Goal: Task Accomplishment & Management: Use online tool/utility

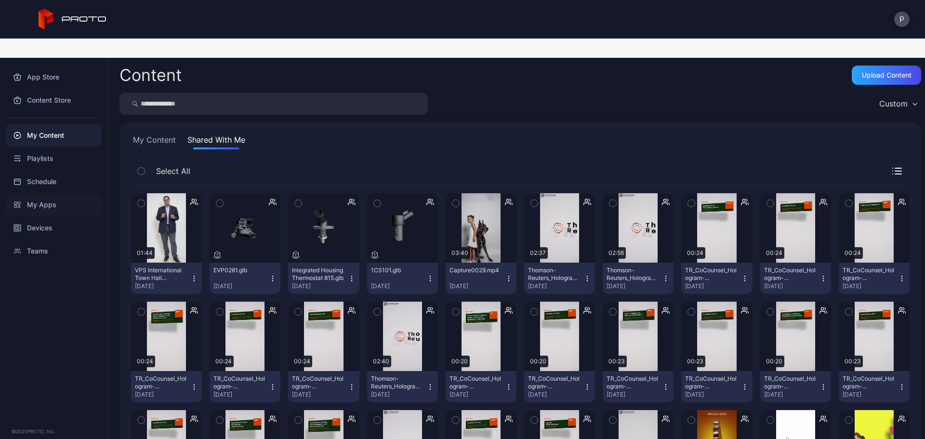
scroll to position [129, 0]
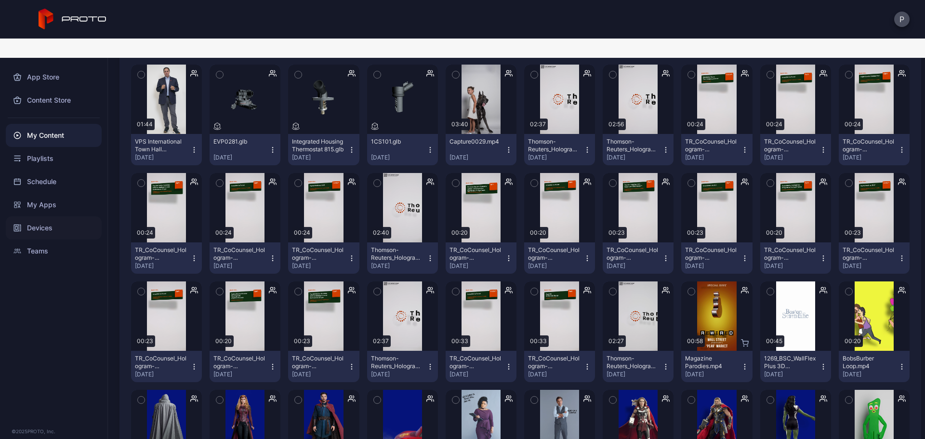
click at [64, 216] on div "Devices" at bounding box center [54, 227] width 96 height 23
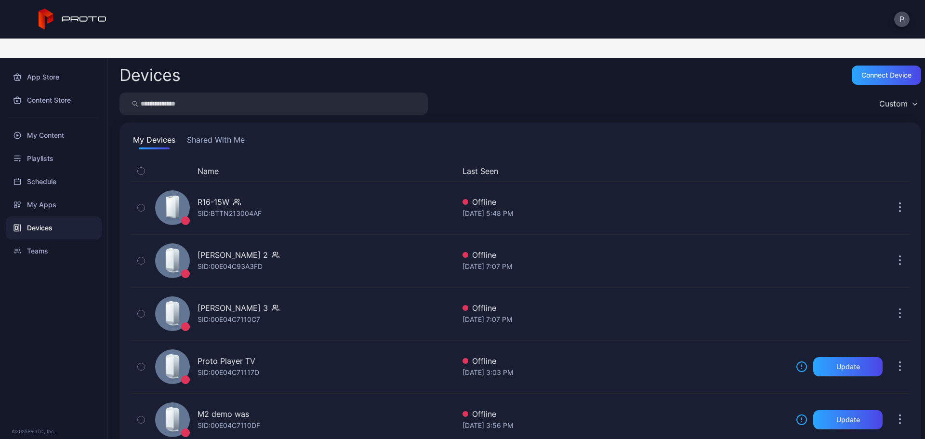
click at [204, 93] on input "search" at bounding box center [273, 104] width 308 height 22
type input "****"
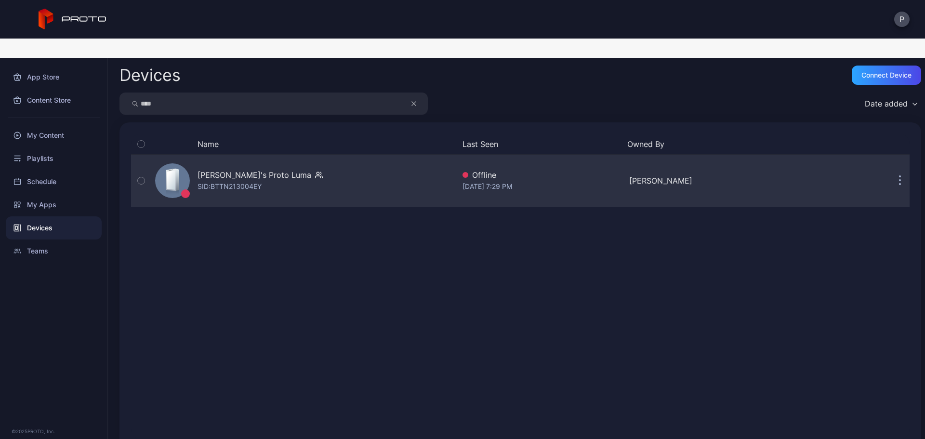
click at [303, 158] on div "[PERSON_NAME]'s Proto [PERSON_NAME]: BTTN213004EY" at bounding box center [303, 181] width 304 height 48
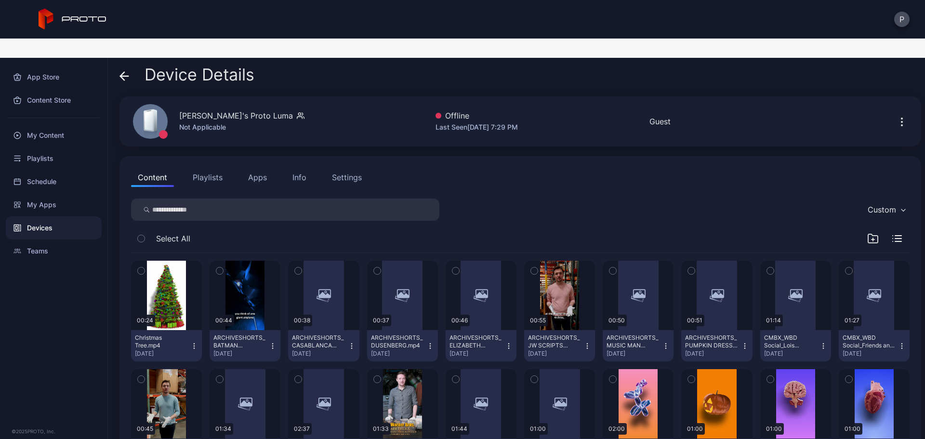
click at [258, 168] on button "Apps" at bounding box center [257, 177] width 32 height 19
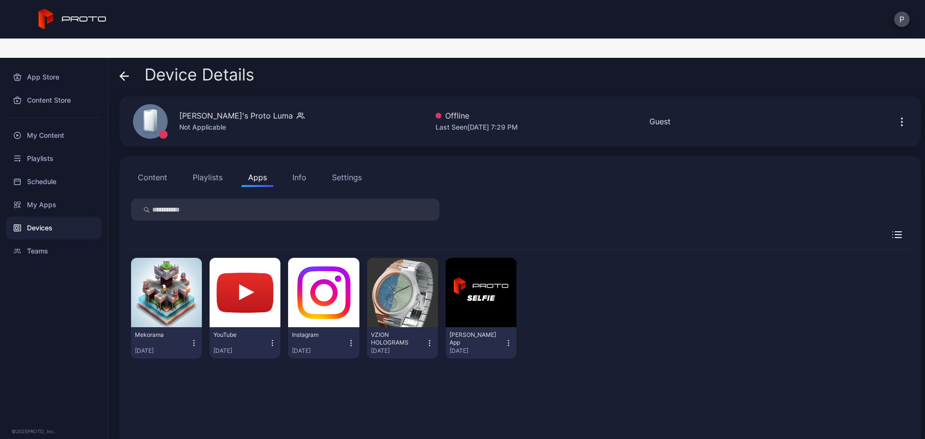
click at [169, 168] on button "Content" at bounding box center [152, 177] width 43 height 19
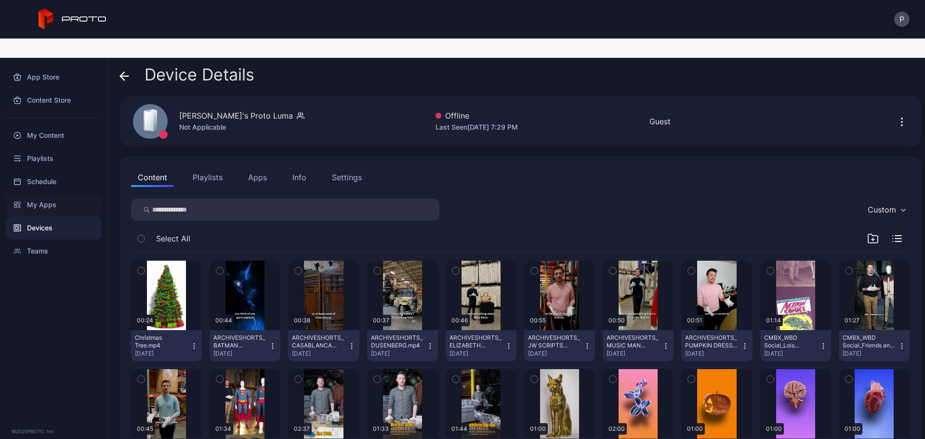
click at [86, 193] on div "My Apps" at bounding box center [54, 204] width 96 height 23
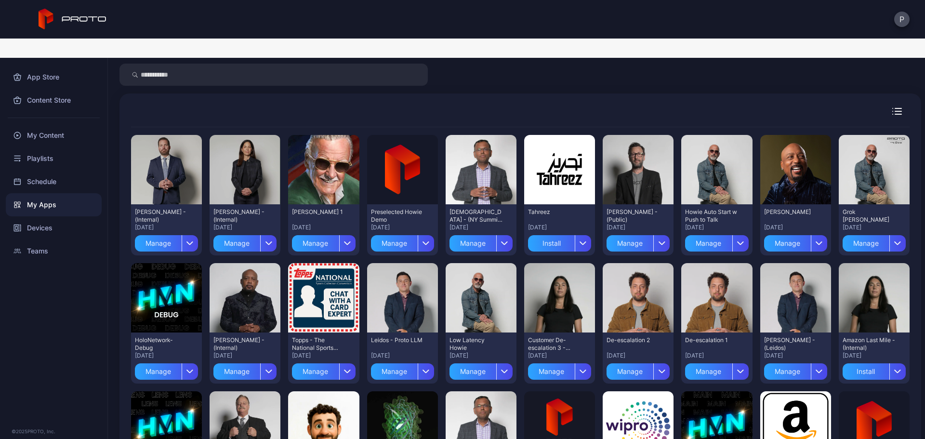
scroll to position [64, 0]
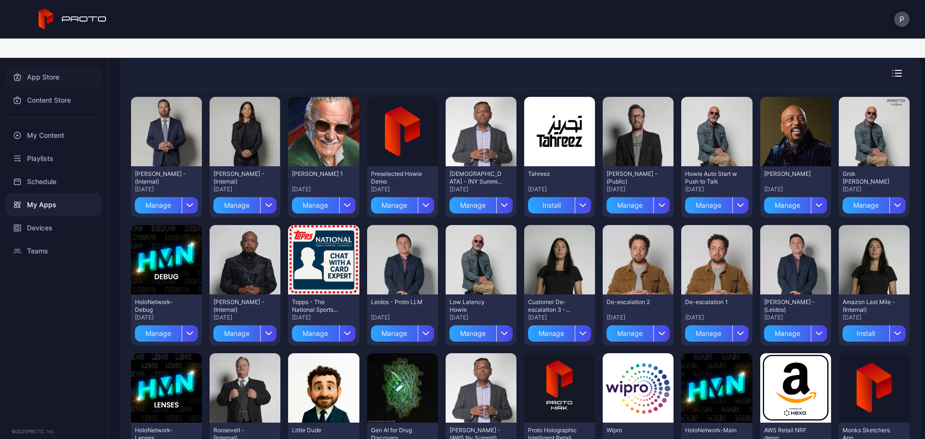
click at [78, 66] on div "App Store" at bounding box center [54, 77] width 96 height 23
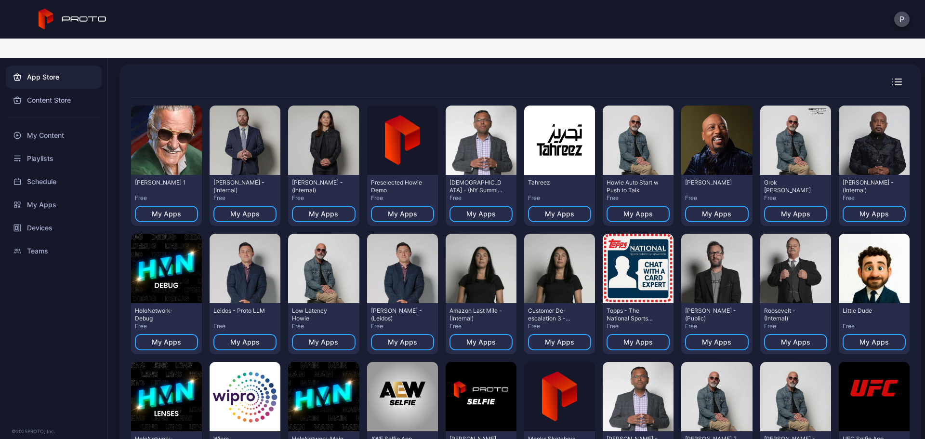
scroll to position [129, 0]
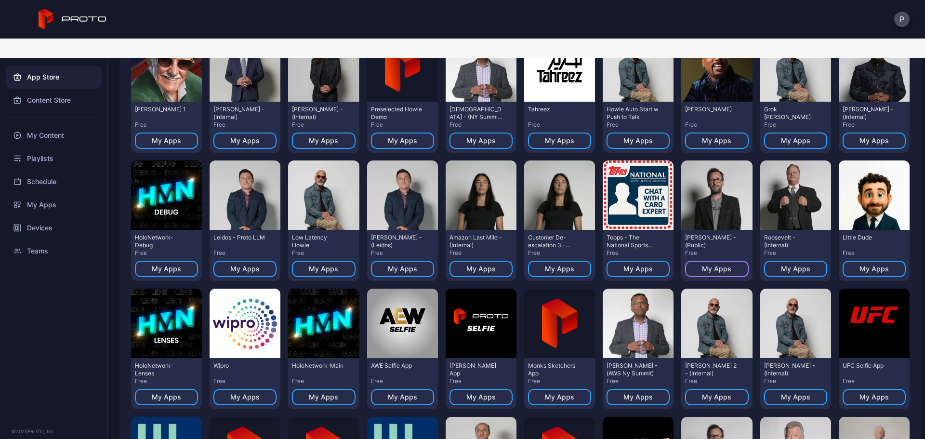
click at [721, 261] on div "My Apps" at bounding box center [716, 269] width 63 height 16
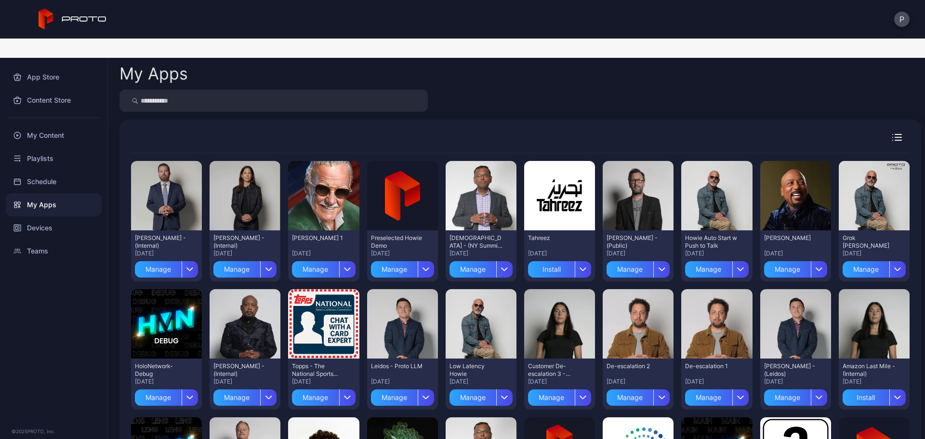
click at [240, 90] on input "search" at bounding box center [273, 101] width 308 height 22
type input "*****"
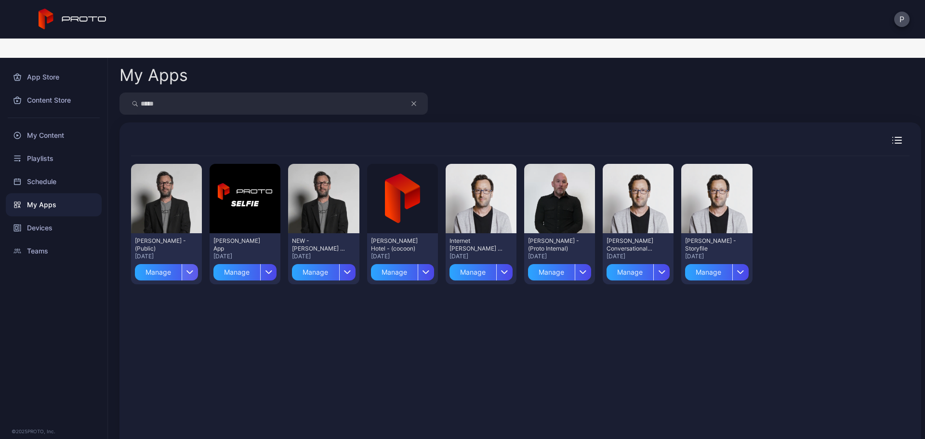
click at [187, 270] on icon "button" at bounding box center [189, 272] width 7 height 4
click at [198, 285] on button "Install" at bounding box center [166, 300] width 82 height 31
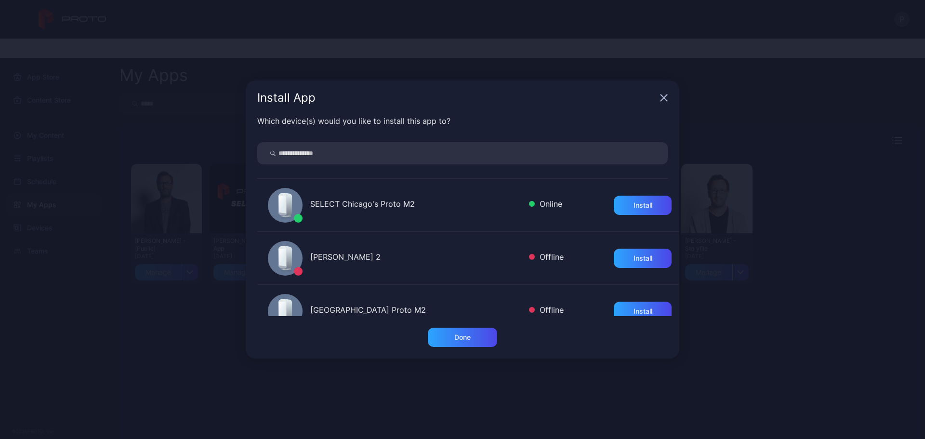
click at [335, 156] on input "search" at bounding box center [462, 153] width 410 height 22
type input "****"
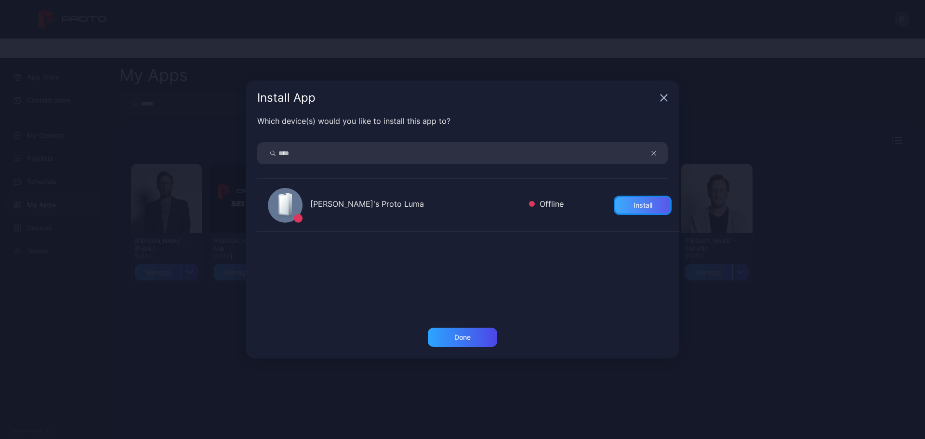
click at [642, 201] on div "Install" at bounding box center [643, 205] width 58 height 19
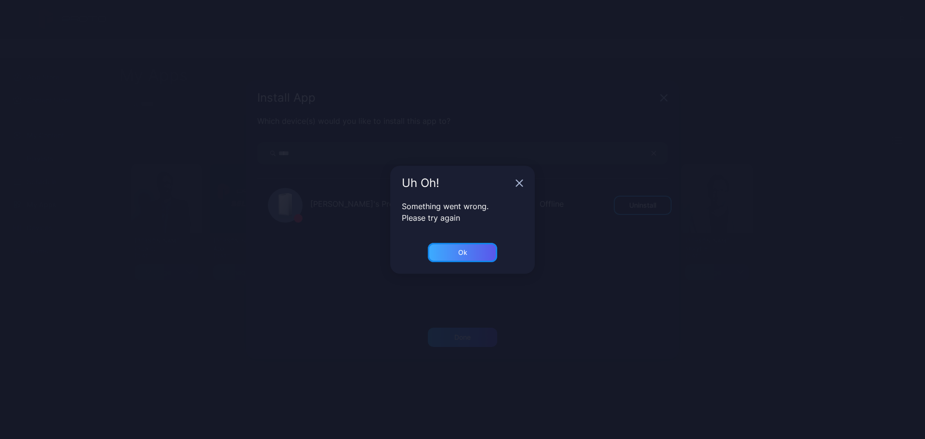
click at [461, 253] on div "Ok" at bounding box center [462, 253] width 9 height 8
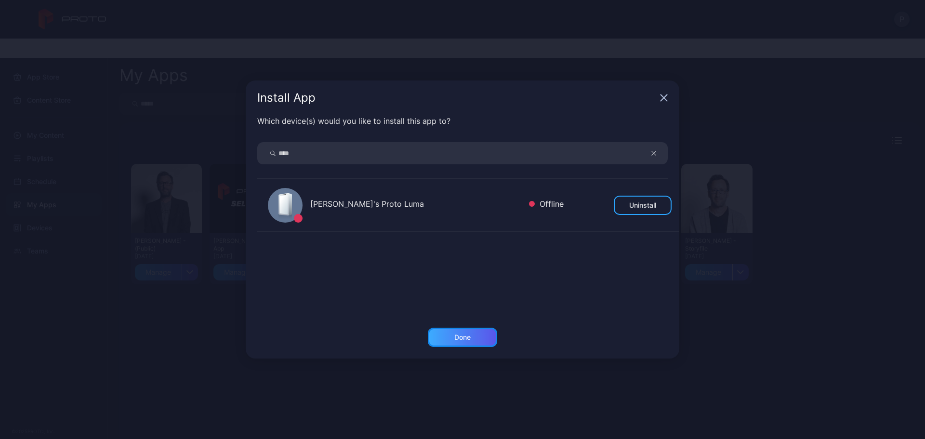
click at [472, 338] on div "Done" at bounding box center [462, 337] width 69 height 19
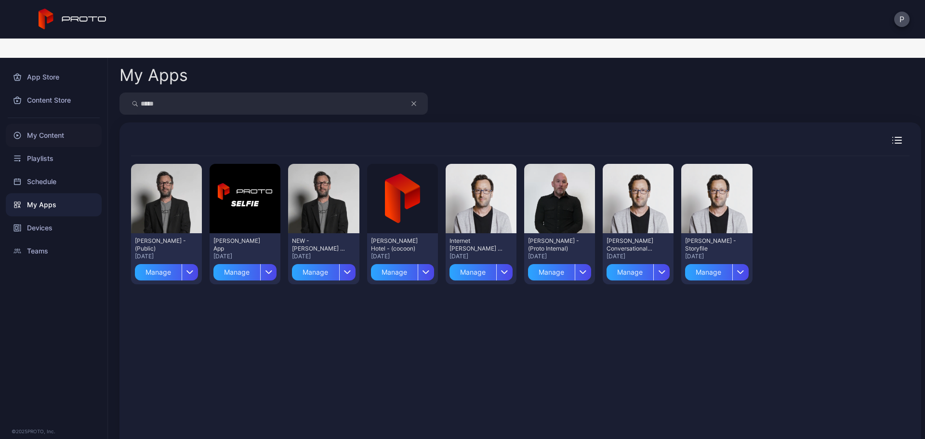
click at [83, 124] on div "My Content" at bounding box center [54, 135] width 96 height 23
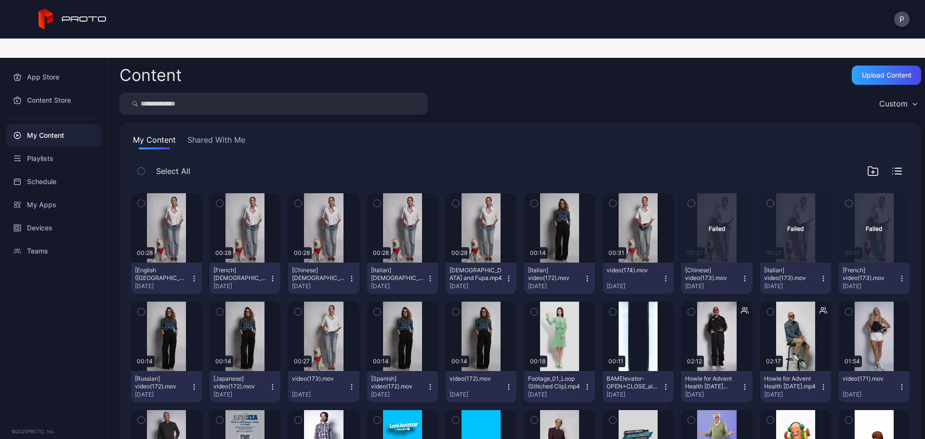
click at [79, 124] on div "My Content" at bounding box center [54, 135] width 96 height 23
click at [40, 124] on div "My Content" at bounding box center [54, 135] width 96 height 23
